Goal: Information Seeking & Learning: Learn about a topic

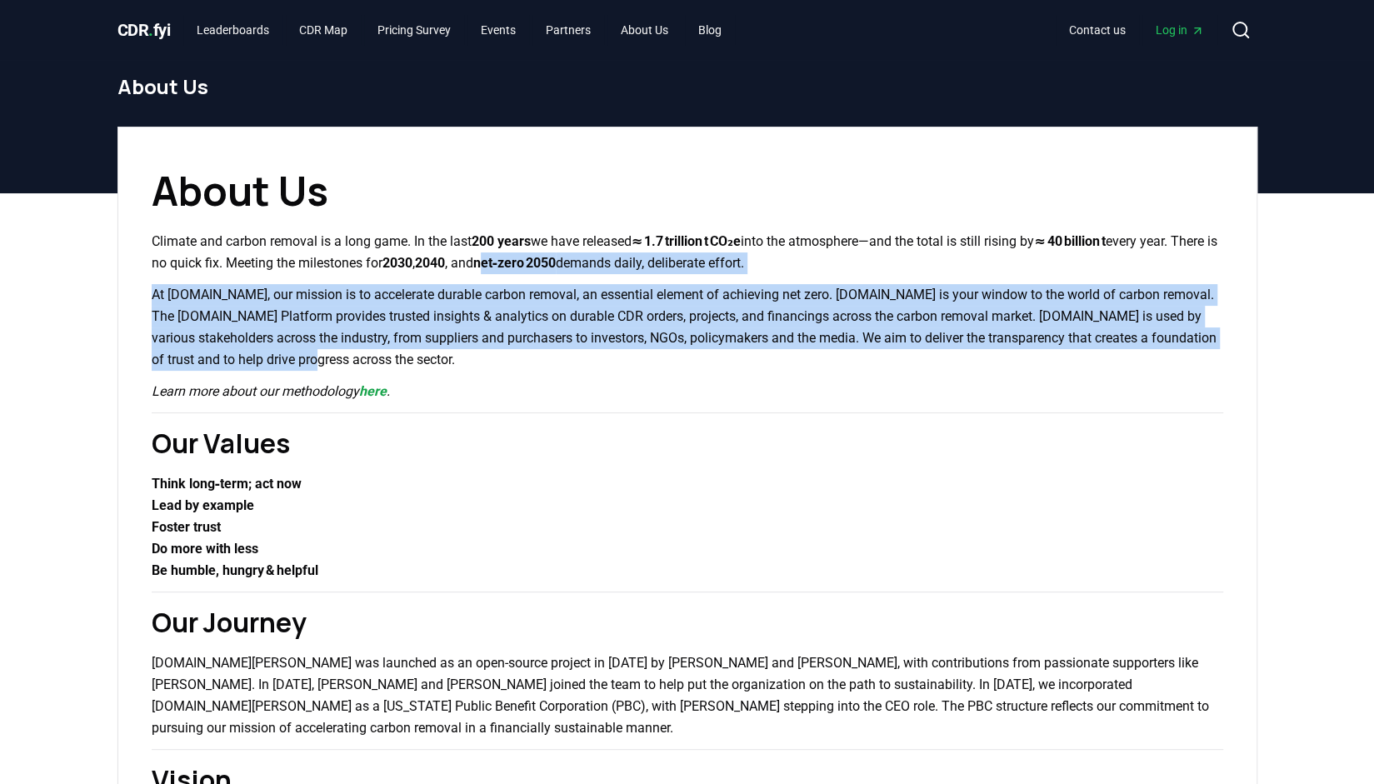
drag, startPoint x: 657, startPoint y: 351, endPoint x: 591, endPoint y: 254, distance: 117.0
click at [557, 255] on strong "net‑zero 2050" at bounding box center [514, 263] width 83 height 16
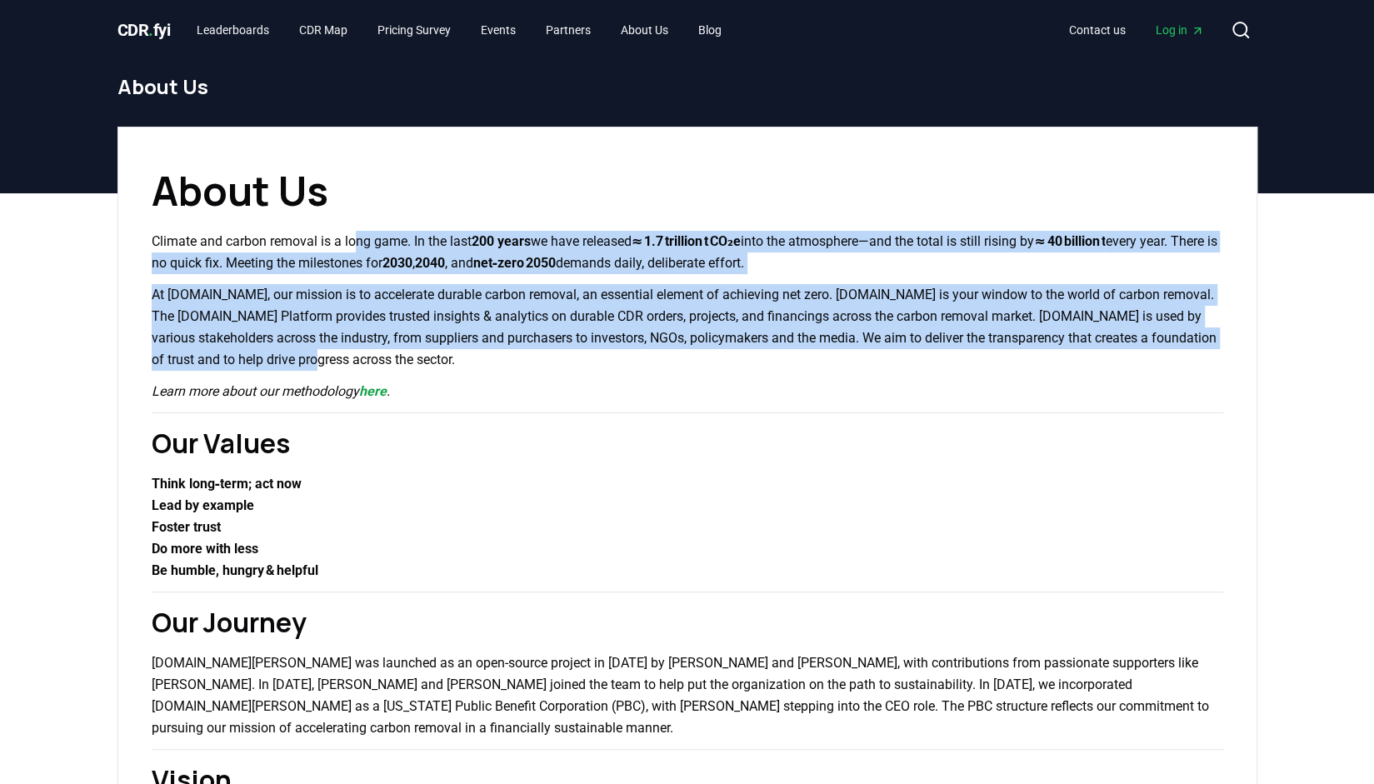
drag, startPoint x: 359, startPoint y: 230, endPoint x: 399, endPoint y: 348, distance: 124.1
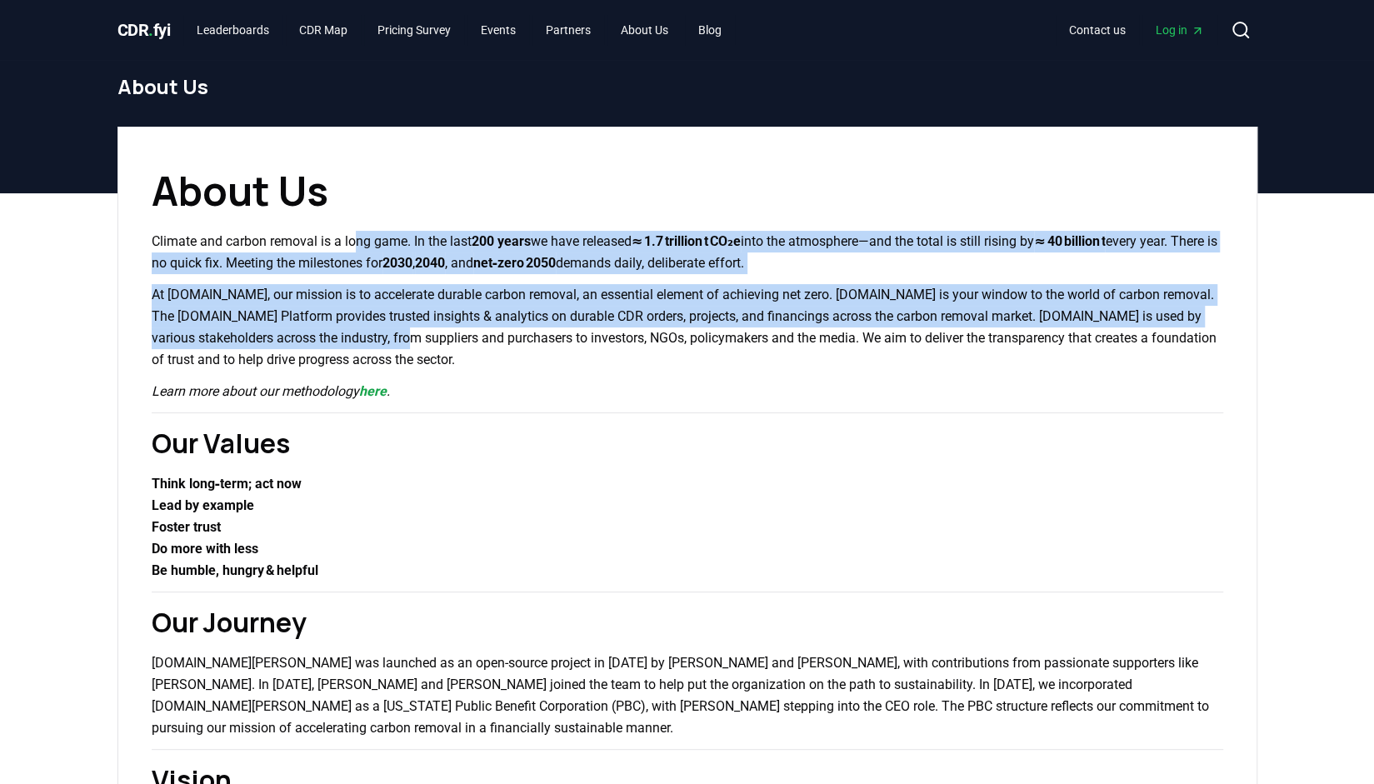
click at [399, 348] on p "At [DOMAIN_NAME], our mission is to accelerate durable carbon removal, an essen…" at bounding box center [688, 327] width 1072 height 87
drag, startPoint x: 399, startPoint y: 348, endPoint x: 363, endPoint y: 223, distance: 130.1
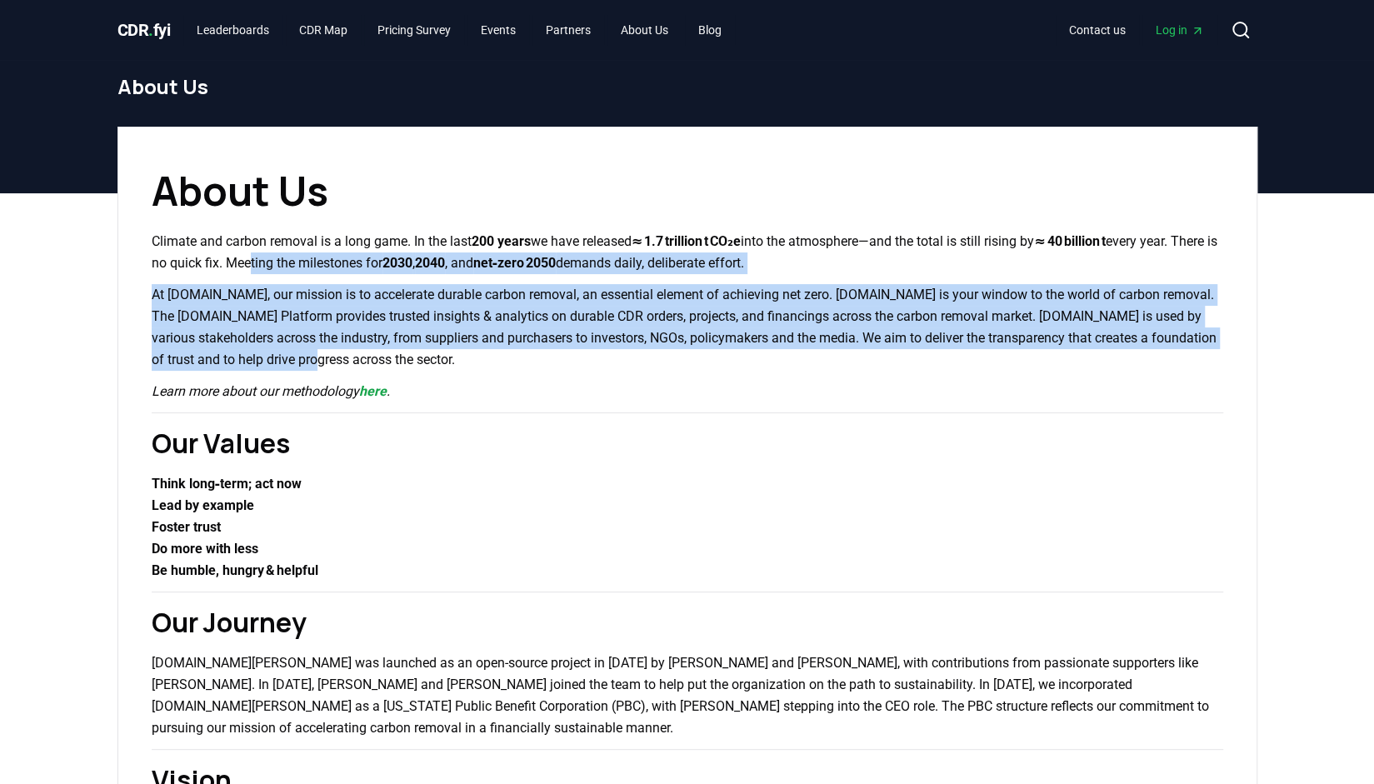
drag, startPoint x: 330, startPoint y: 258, endPoint x: 357, endPoint y: 359, distance: 105.1
click at [357, 359] on p "At [DOMAIN_NAME], our mission is to accelerate durable carbon removal, an essen…" at bounding box center [688, 327] width 1072 height 87
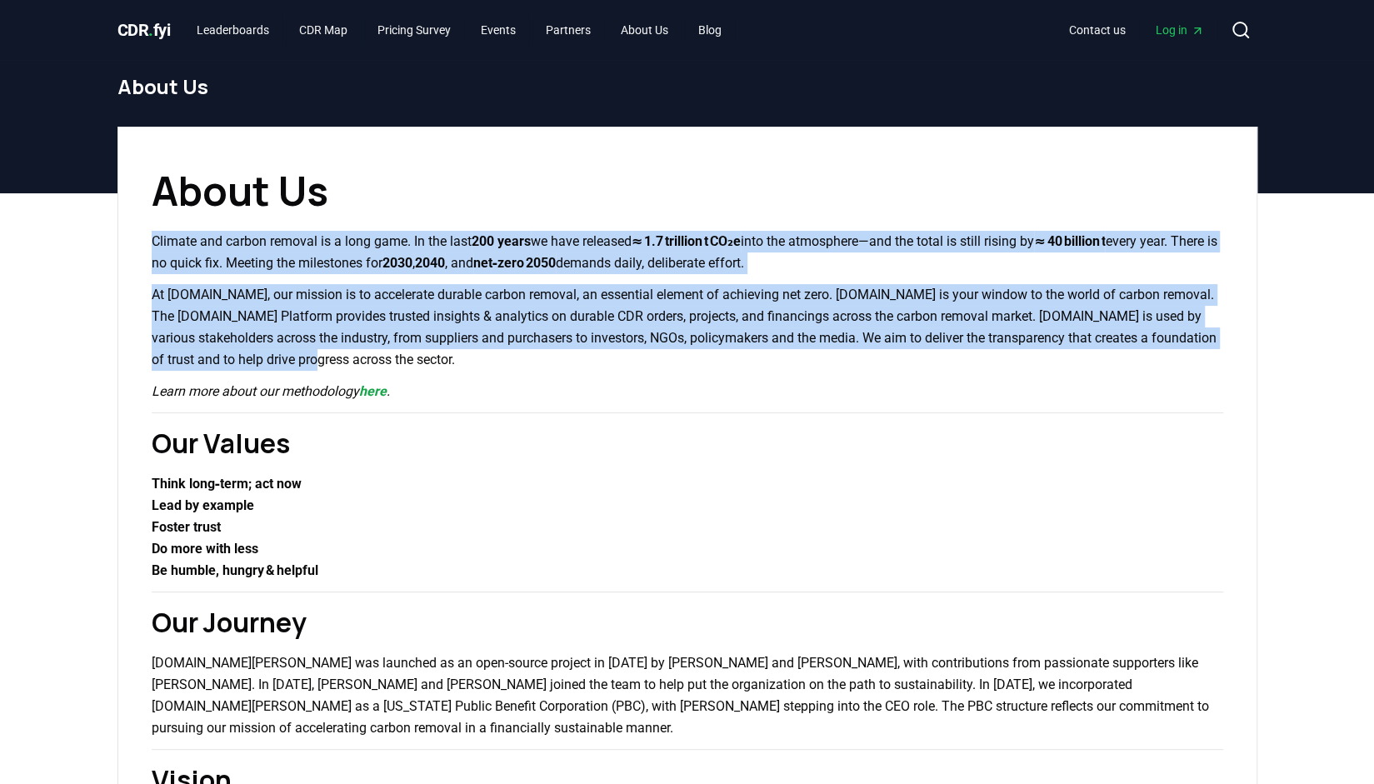
drag, startPoint x: 357, startPoint y: 359, endPoint x: 320, endPoint y: 204, distance: 159.3
click at [303, 248] on p "Climate and carbon removal is a long game. In the last 200 years we have releas…" at bounding box center [688, 252] width 1072 height 43
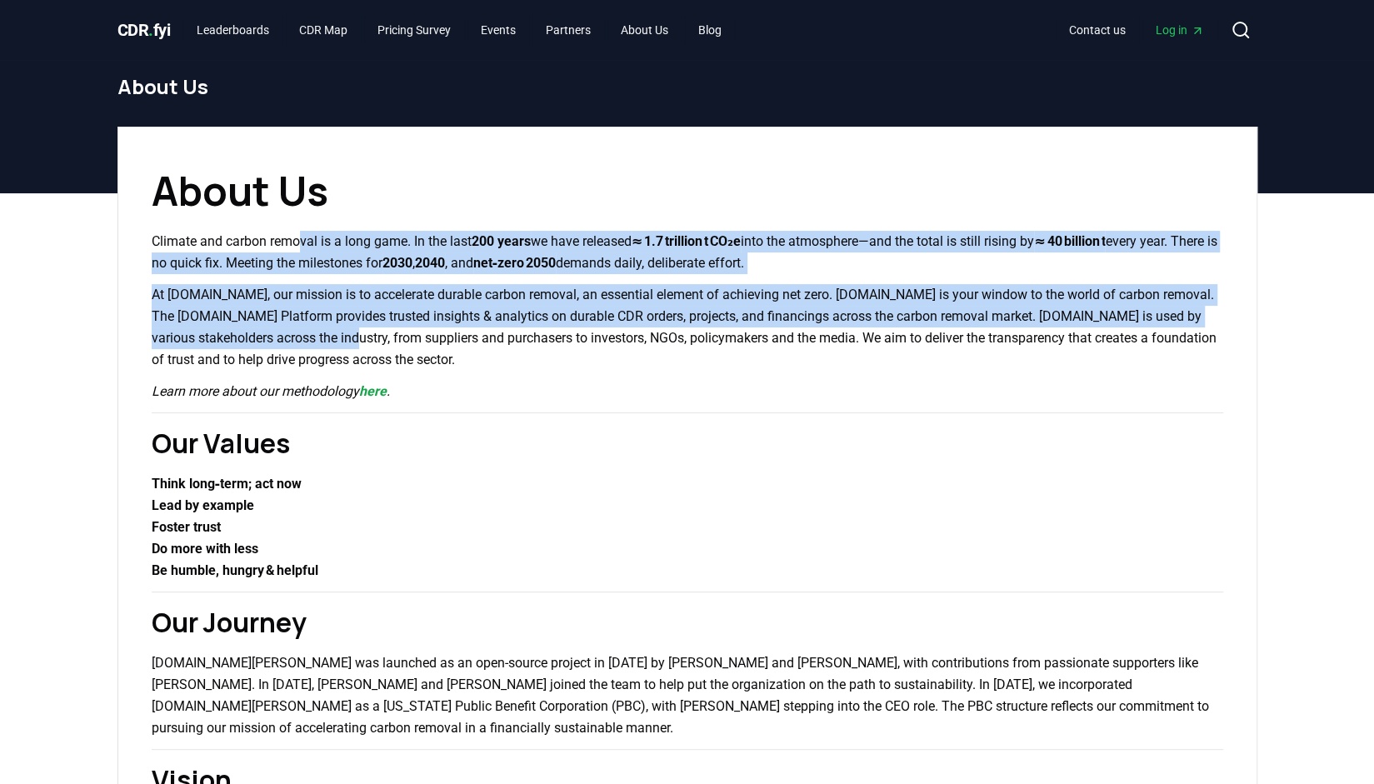
drag, startPoint x: 303, startPoint y: 248, endPoint x: 338, endPoint y: 341, distance: 99.4
click at [338, 341] on p "At [DOMAIN_NAME], our mission is to accelerate durable carbon removal, an essen…" at bounding box center [688, 327] width 1072 height 87
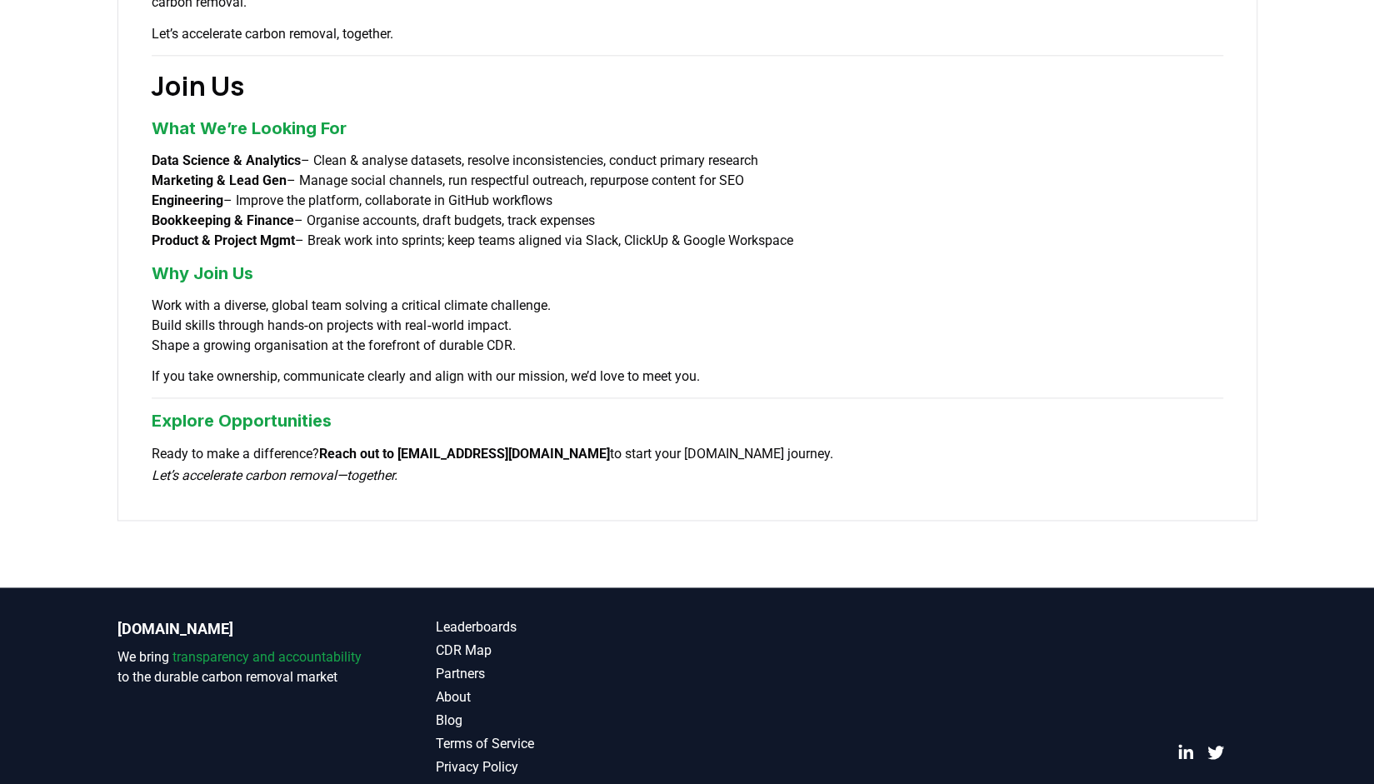
scroll to position [1199, 0]
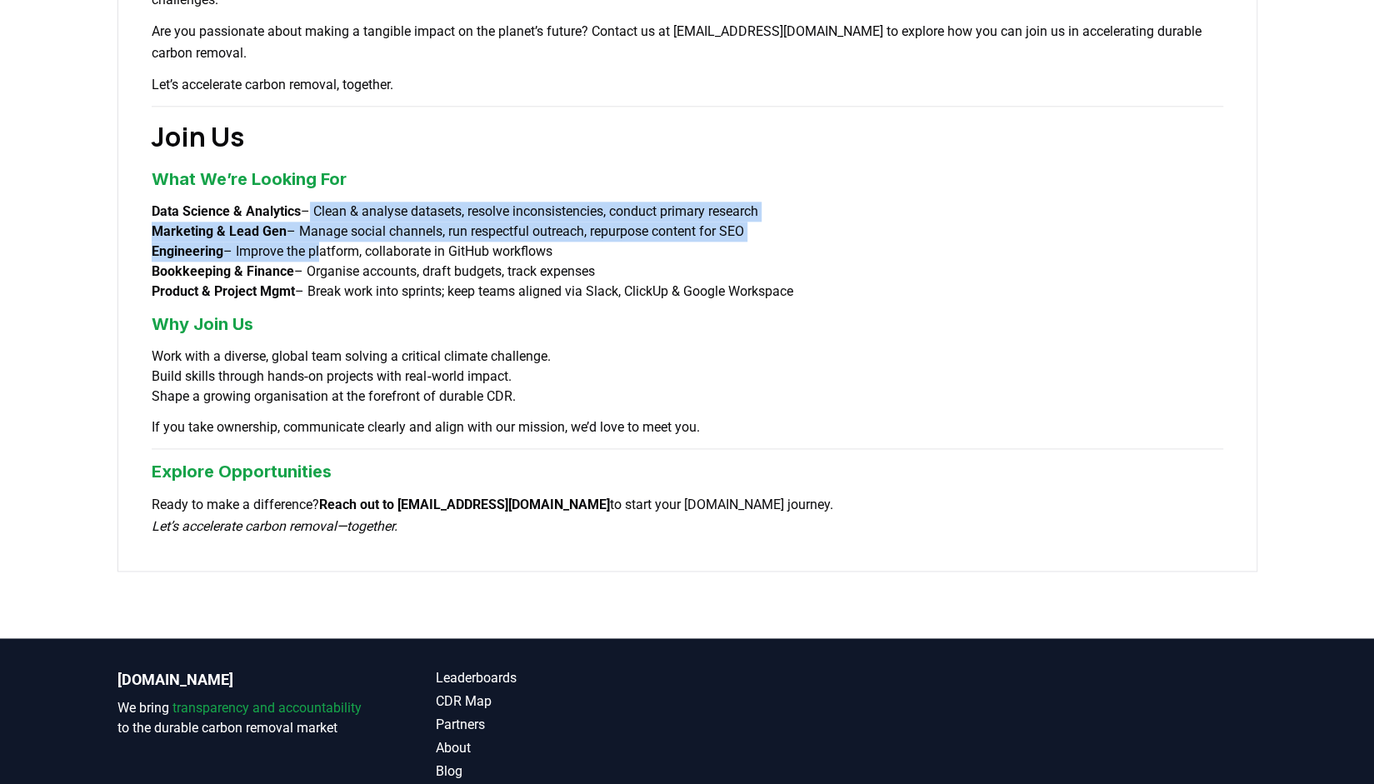
drag, startPoint x: 318, startPoint y: 163, endPoint x: 326, endPoint y: 206, distance: 44.1
click at [326, 206] on ul "Data Science & Analytics – Clean & analyse datasets, resolve inconsistencies, c…" at bounding box center [688, 252] width 1072 height 100
click at [326, 242] on li "Engineering – Improve the platform, collaborate in GitHub workflows" at bounding box center [688, 252] width 1072 height 20
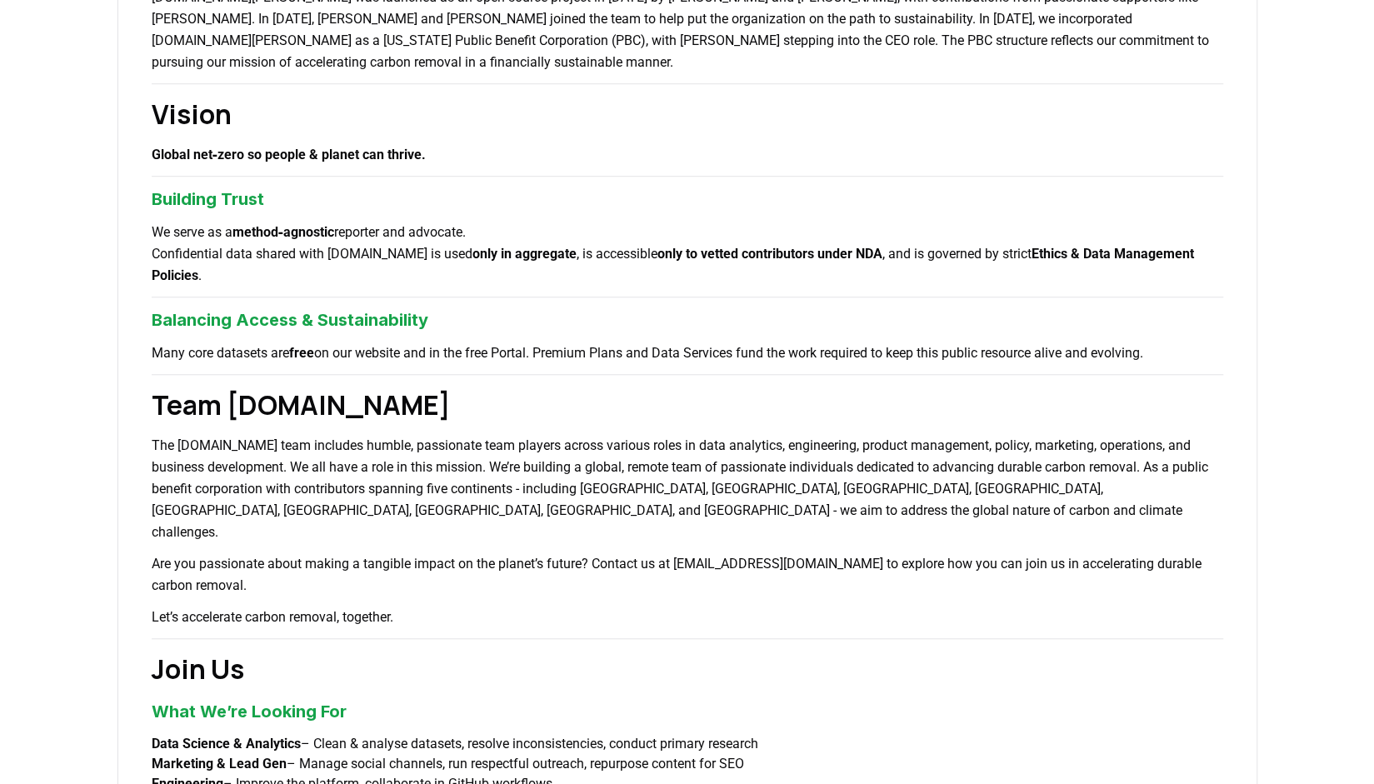
scroll to position [665, 0]
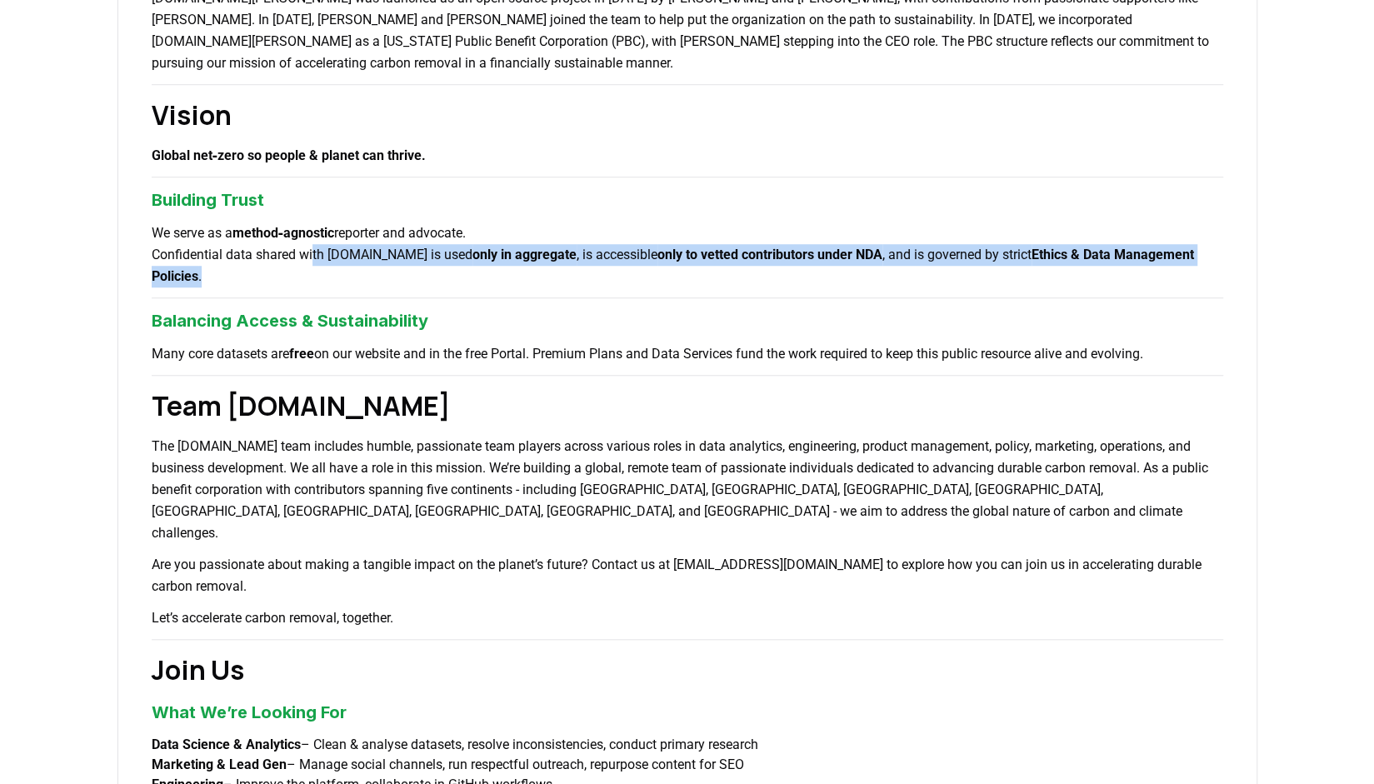
drag, startPoint x: 318, startPoint y: 243, endPoint x: 329, endPoint y: 270, distance: 29.9
click at [329, 270] on p "We serve as a method‑agnostic reporter and advocate. Confidential data shared w…" at bounding box center [688, 255] width 1072 height 65
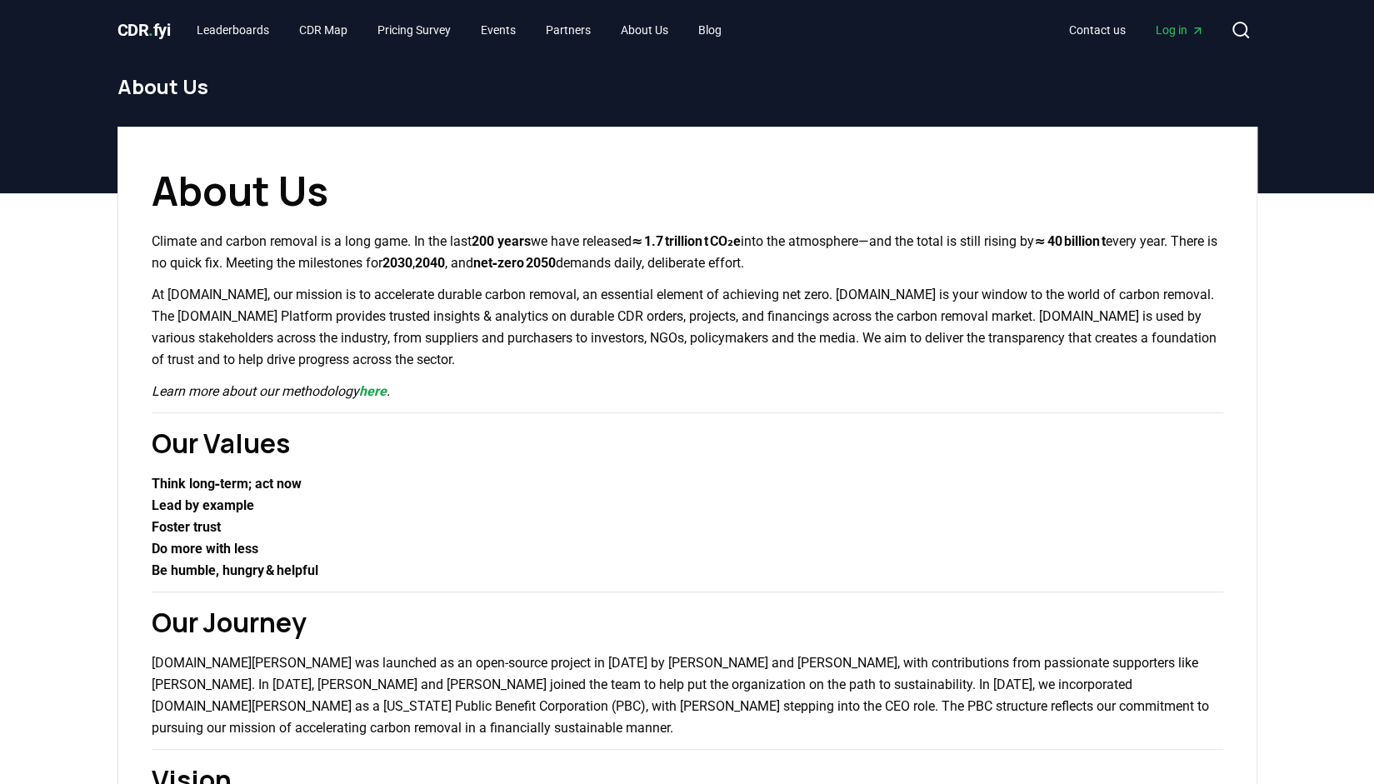
scroll to position [1, 0]
